Goal: Task Accomplishment & Management: Manage account settings

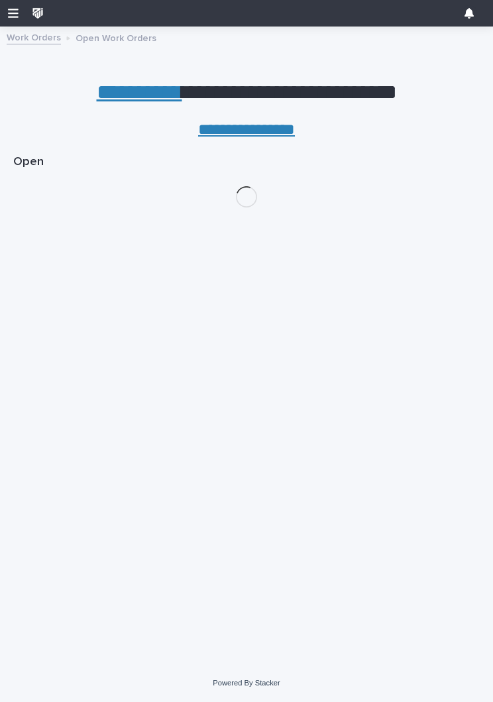
scroll to position [0, 6]
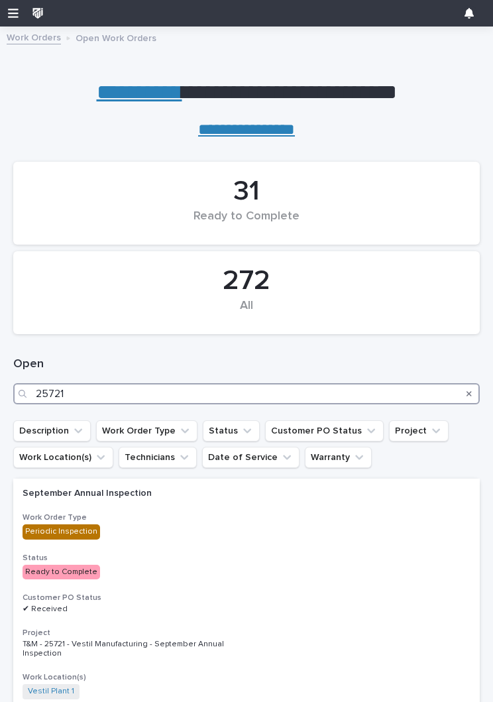
click at [189, 387] on input "25721" at bounding box center [246, 393] width 467 height 21
type input "27280"
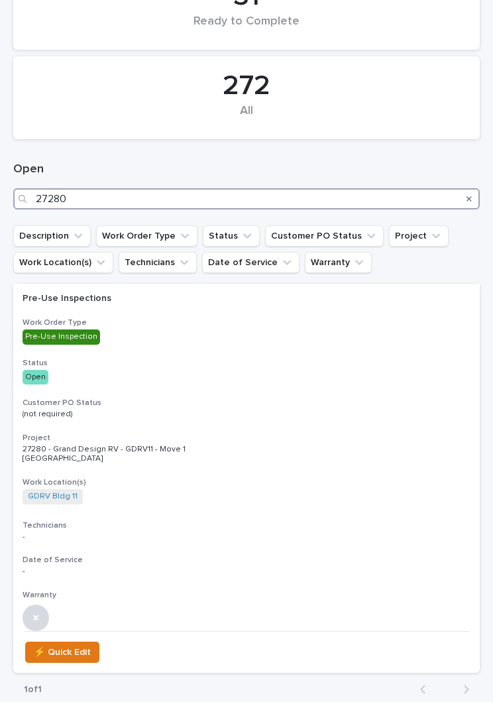
scroll to position [270, 0]
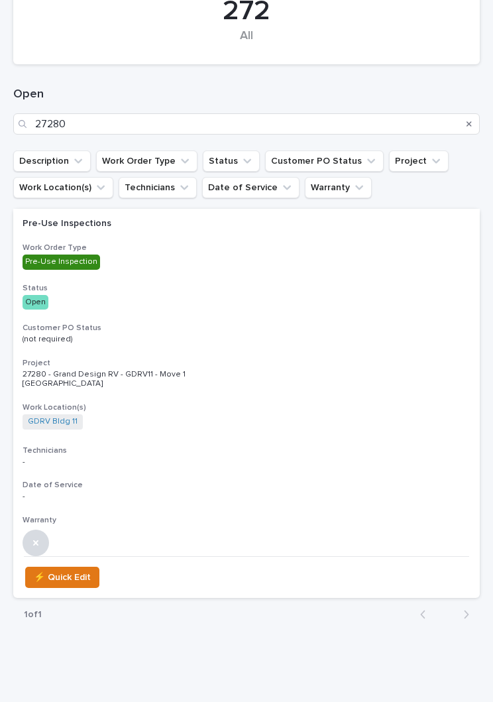
click at [360, 316] on div "Pre-Use Inspections Work Order Type Pre-Use Inspection Status Open Customer PO …" at bounding box center [246, 382] width 467 height 347
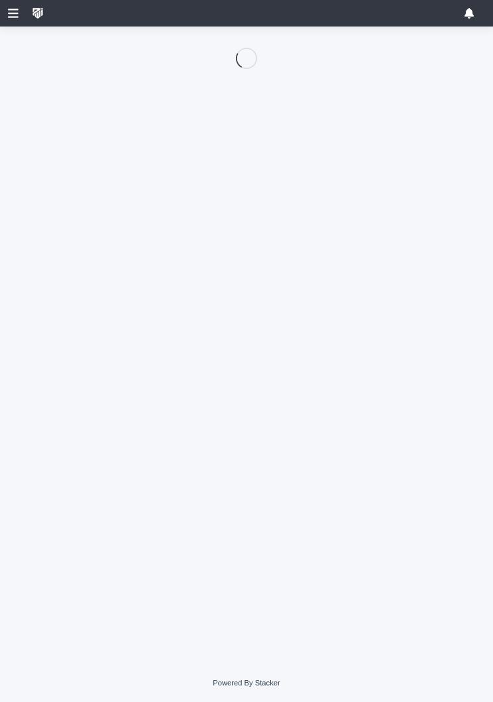
scroll to position [95, 0]
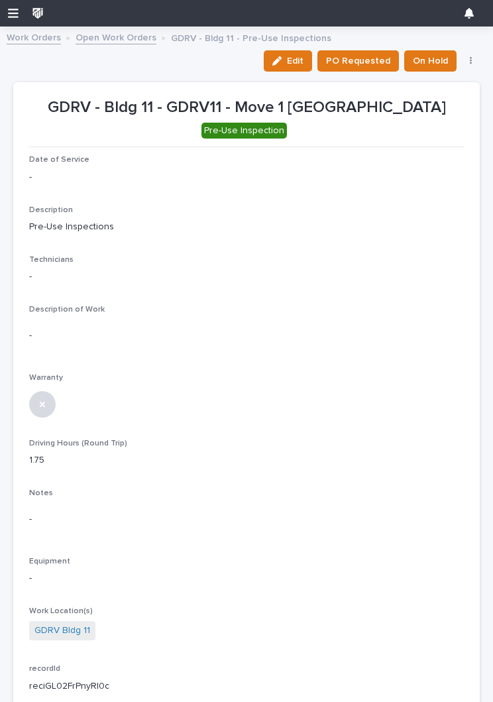
click at [287, 60] on div "button" at bounding box center [280, 60] width 15 height 9
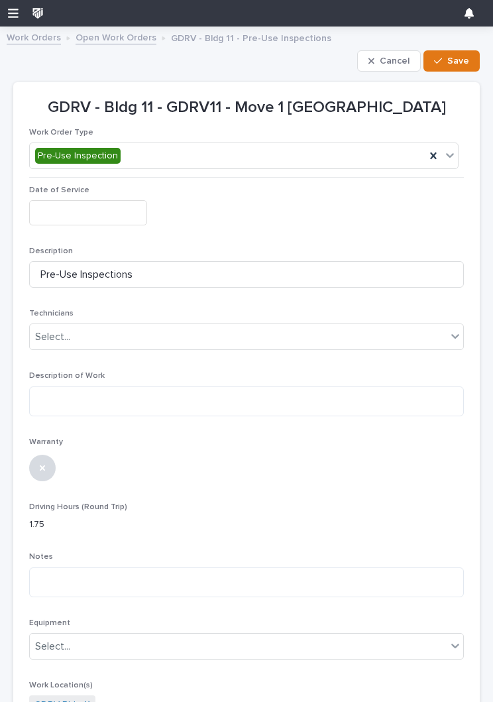
click at [64, 207] on input "text" at bounding box center [88, 212] width 118 height 25
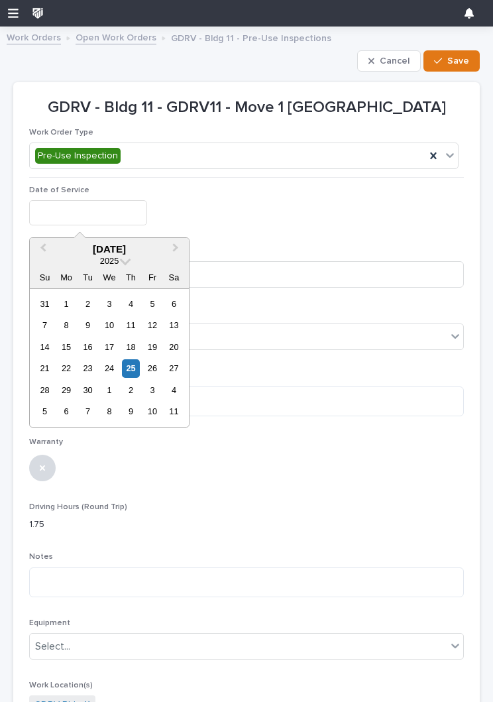
click at [131, 366] on div "25" at bounding box center [131, 368] width 18 height 18
type input "**********"
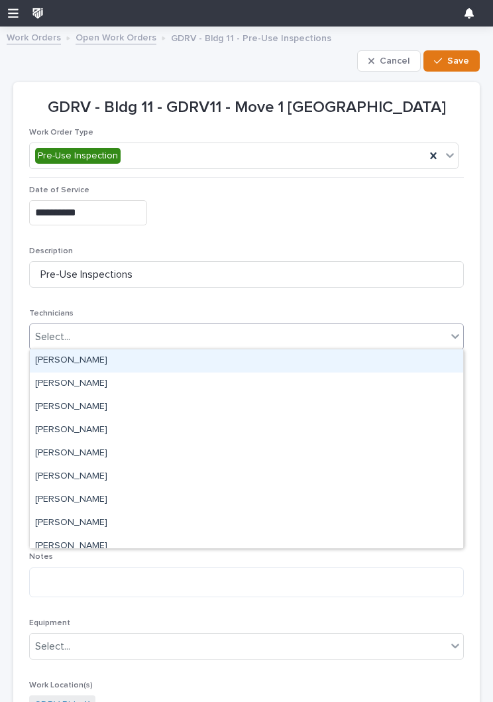
click at [271, 355] on div "[PERSON_NAME]" at bounding box center [247, 360] width 434 height 23
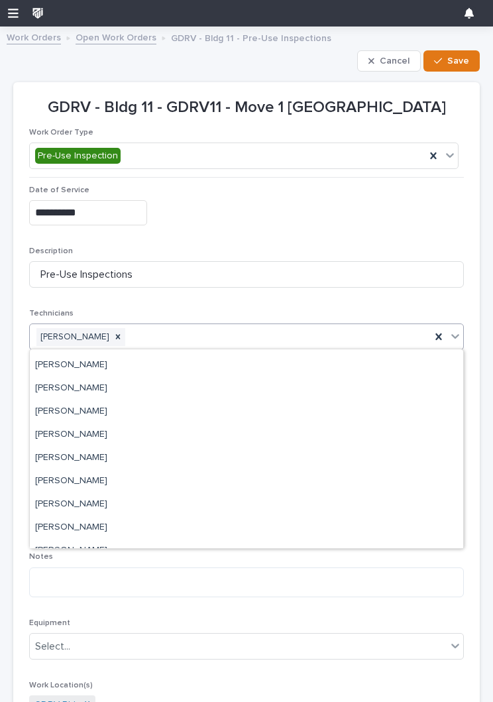
scroll to position [114, 0]
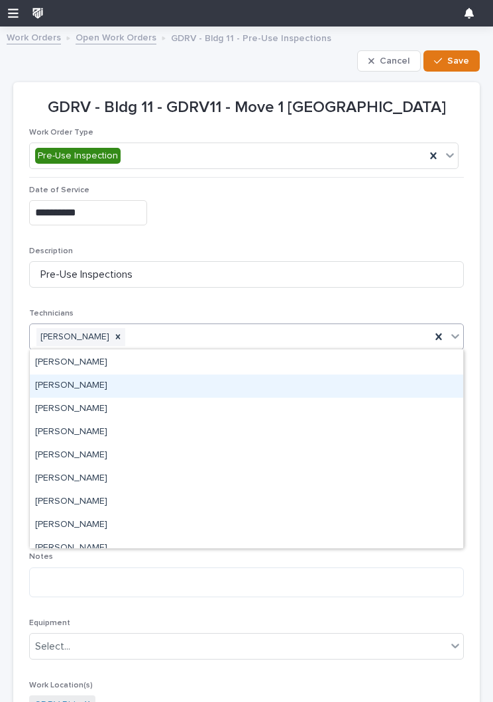
click at [349, 382] on div "[PERSON_NAME]" at bounding box center [247, 386] width 434 height 23
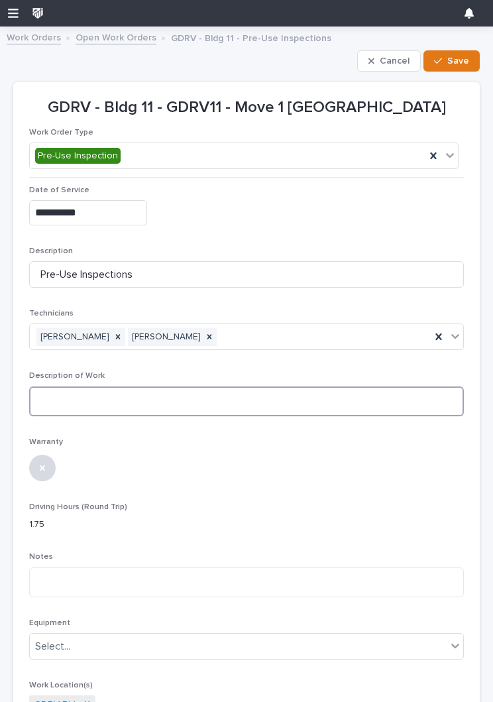
click at [345, 391] on textarea at bounding box center [246, 402] width 435 height 30
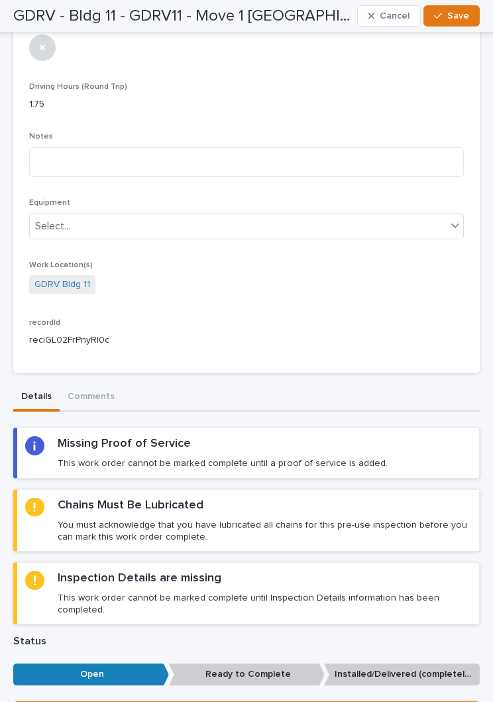
scroll to position [419, 0]
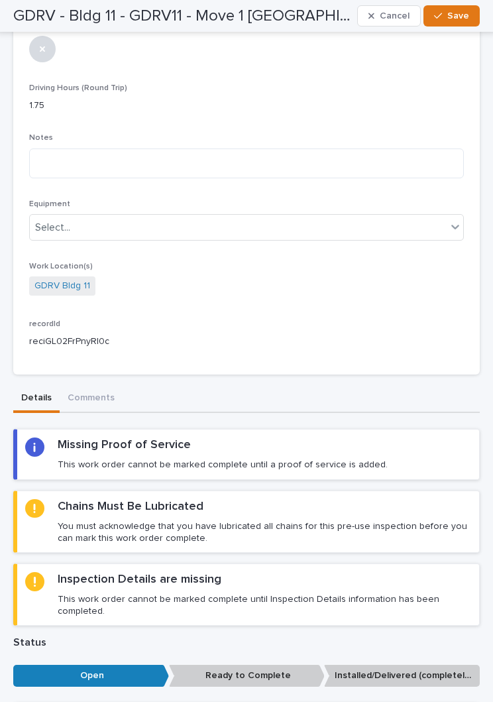
type textarea "**********"
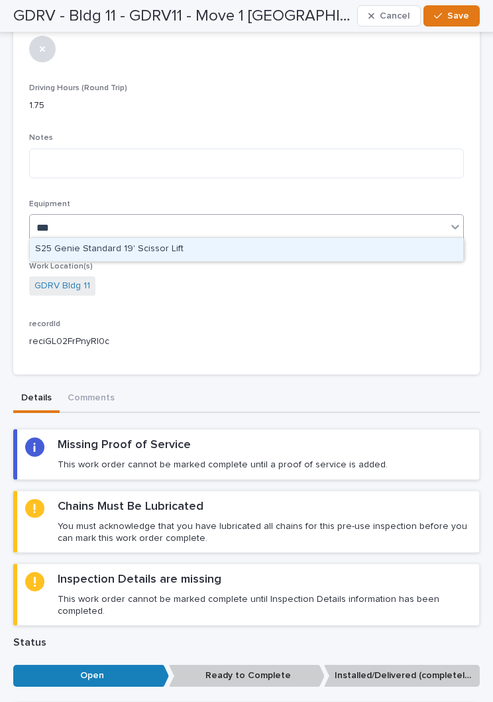
click at [336, 245] on div "S25 Genie Standard 19' Scissor Lift" at bounding box center [247, 249] width 434 height 23
type input "***"
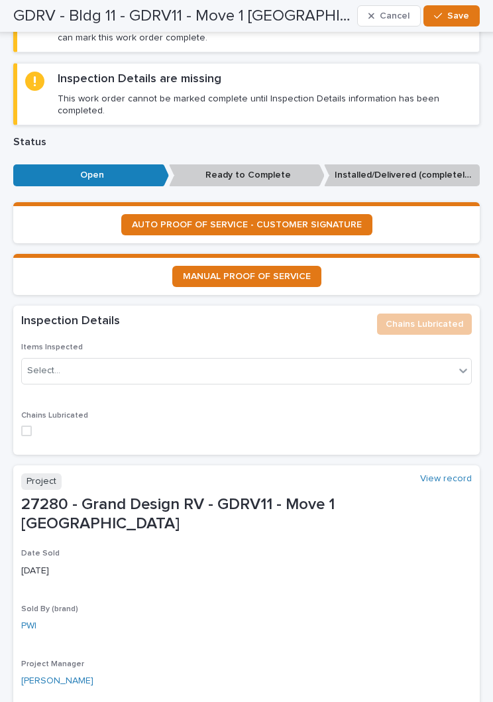
scroll to position [921, 0]
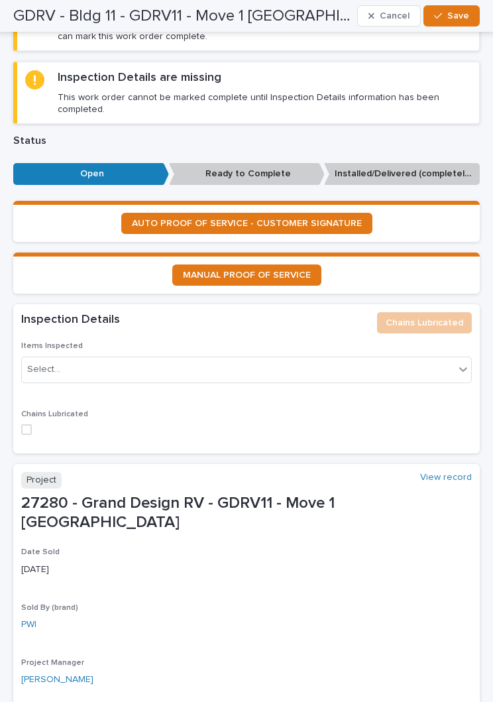
click at [29, 424] on span at bounding box center [26, 429] width 11 height 11
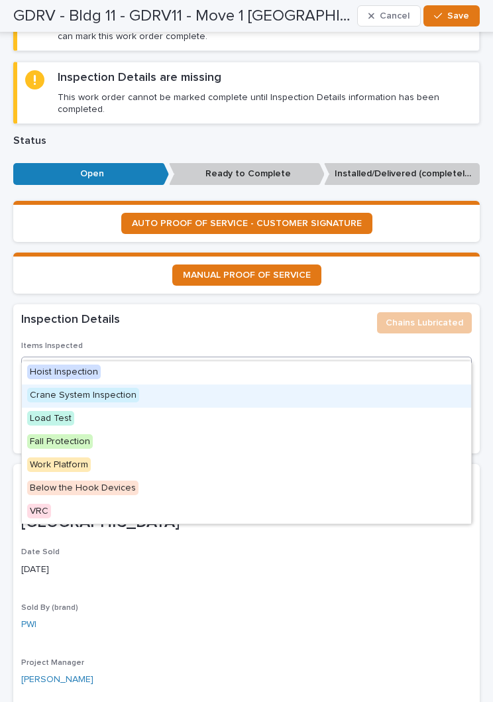
click at [346, 399] on div "Crane System Inspection" at bounding box center [247, 396] width 450 height 23
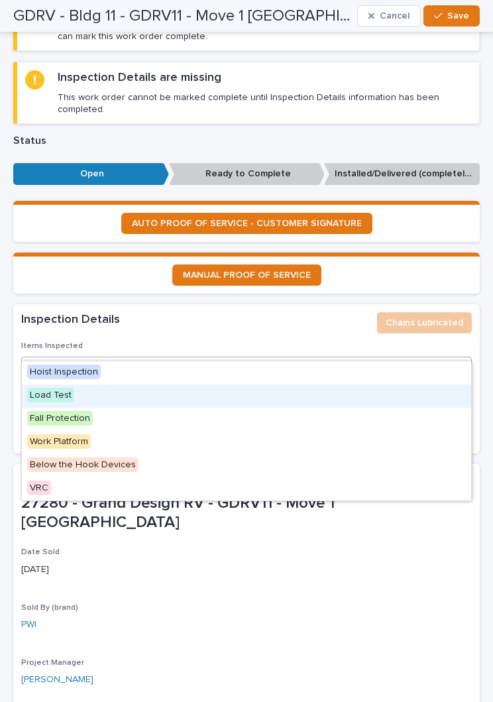
click at [336, 391] on div "Load Test" at bounding box center [247, 396] width 450 height 23
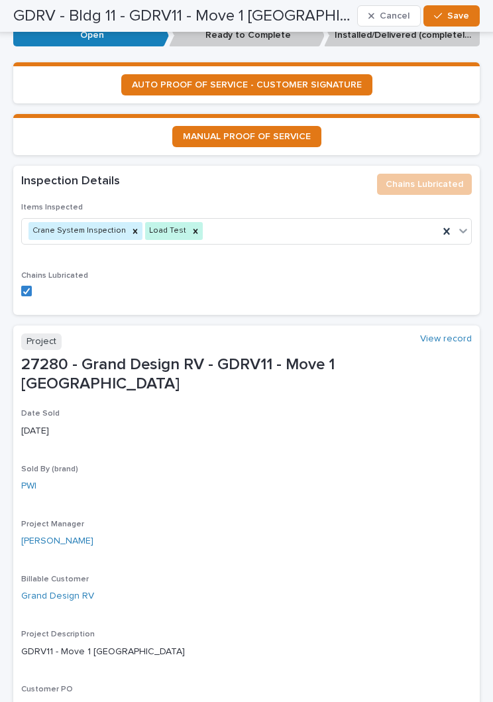
scroll to position [1050, 0]
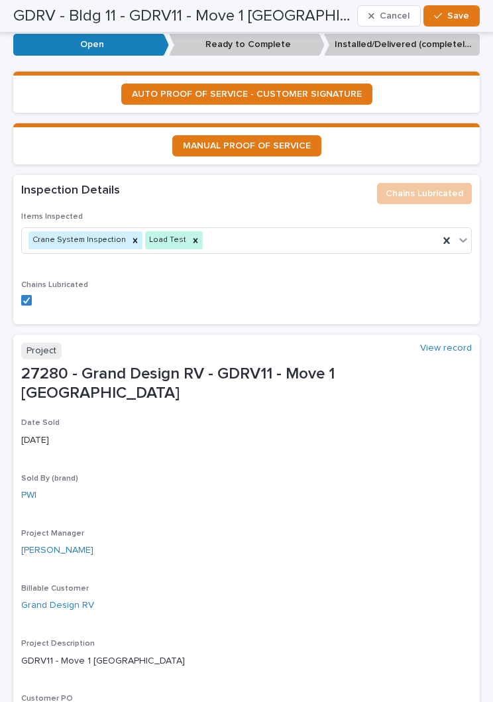
click at [442, 15] on icon "button" at bounding box center [438, 15] width 8 height 9
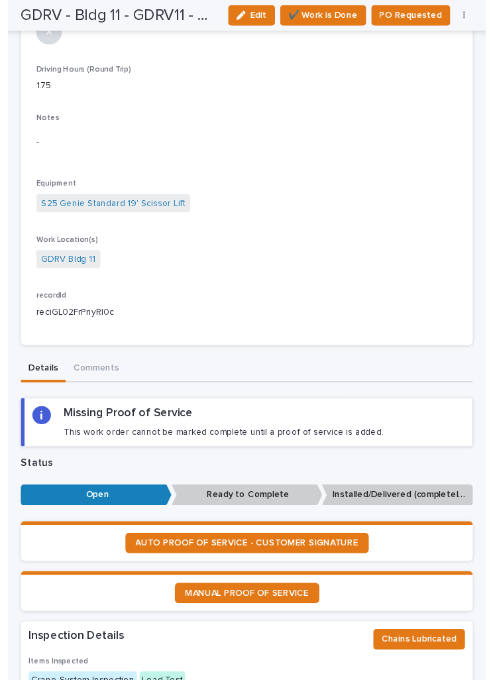
scroll to position [0, 0]
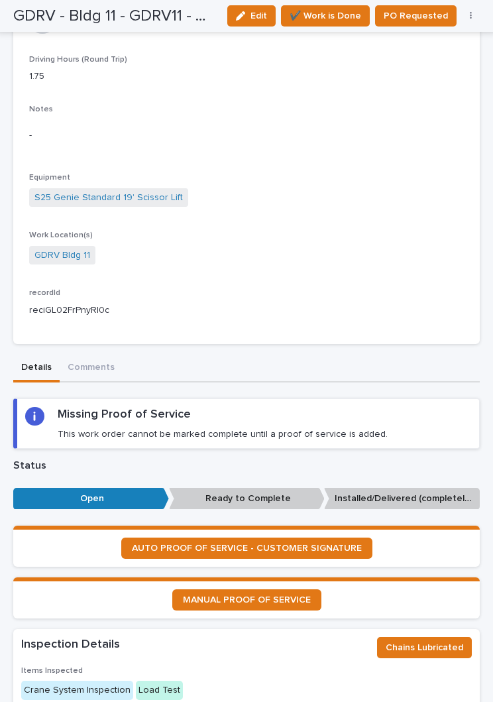
click at [341, 544] on span "AUTO PROOF OF SERVICE - CUSTOMER SIGNATURE" at bounding box center [247, 548] width 230 height 9
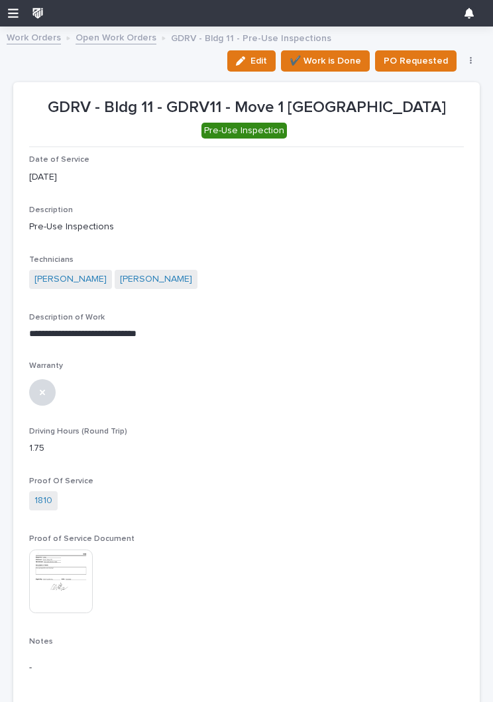
click at [341, 63] on span "✔️ Work is Done" at bounding box center [326, 61] width 72 height 16
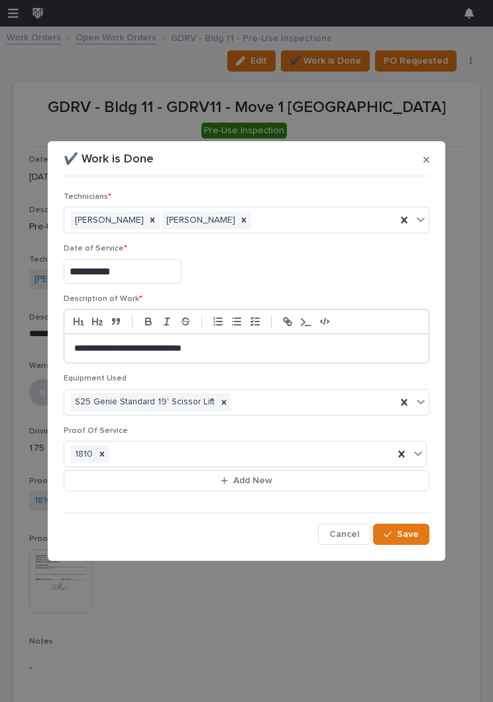
click at [402, 532] on span "Save" at bounding box center [408, 534] width 22 height 12
